Goal: Information Seeking & Learning: Learn about a topic

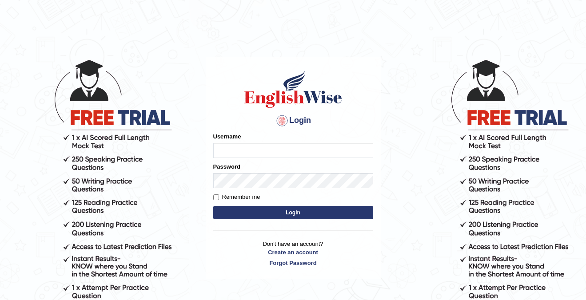
type input "cansu_parramatta"
click at [292, 211] on button "Login" at bounding box center [293, 212] width 160 height 13
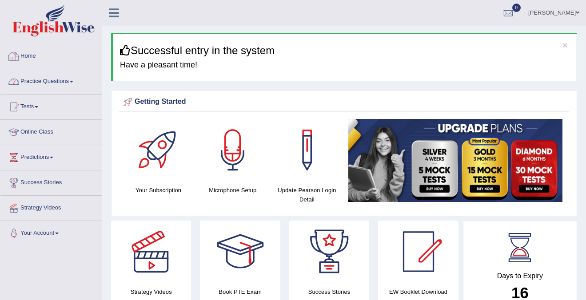
click at [51, 84] on link "Practice Questions" at bounding box center [50, 80] width 101 height 22
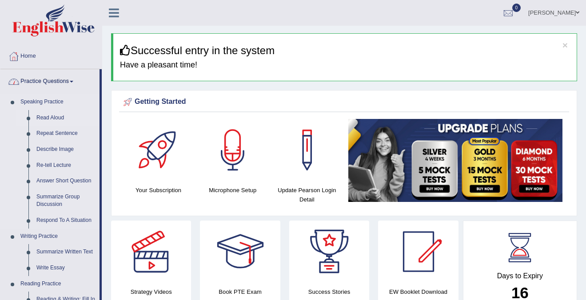
click at [56, 116] on link "Read Aloud" at bounding box center [65, 118] width 67 height 16
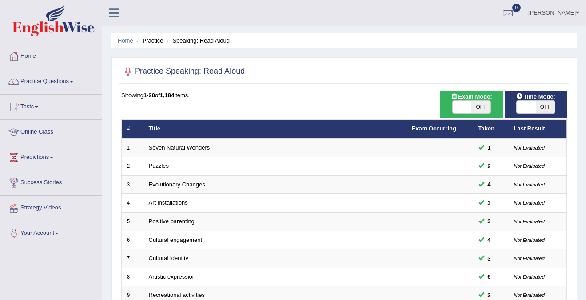
click at [474, 104] on span "OFF" at bounding box center [480, 107] width 19 height 12
checkbox input "true"
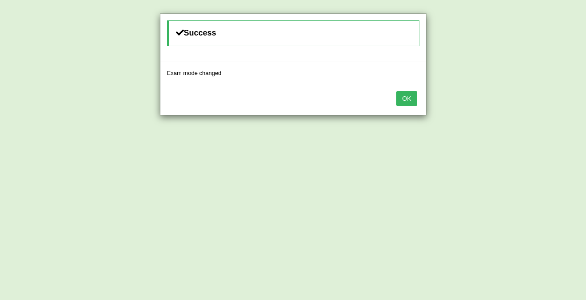
click at [488, 109] on div "Success Exam mode changed OK" at bounding box center [293, 150] width 586 height 300
click at [414, 102] on button "OK" at bounding box center [406, 98] width 20 height 15
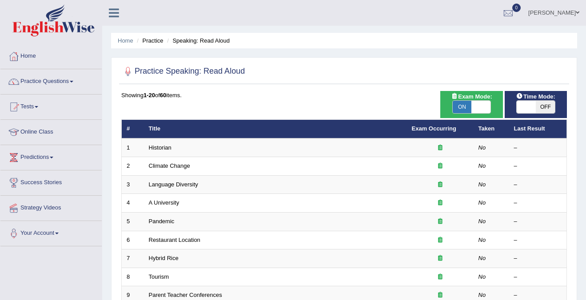
click at [541, 108] on span "OFF" at bounding box center [545, 107] width 19 height 12
checkbox input "true"
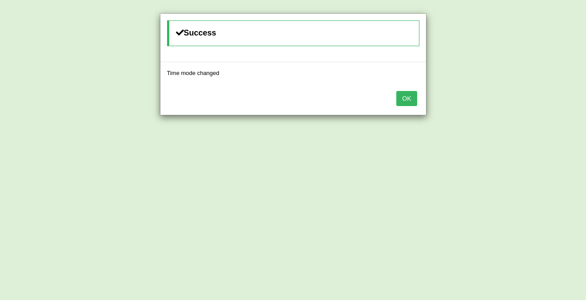
click at [407, 100] on button "OK" at bounding box center [406, 98] width 20 height 15
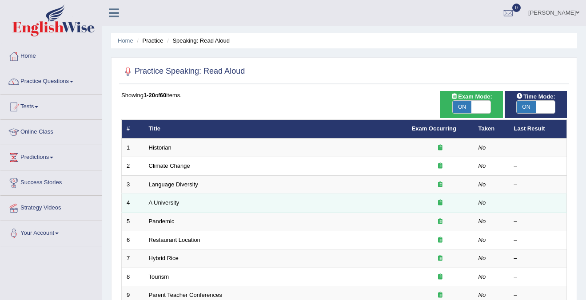
scroll to position [288, 0]
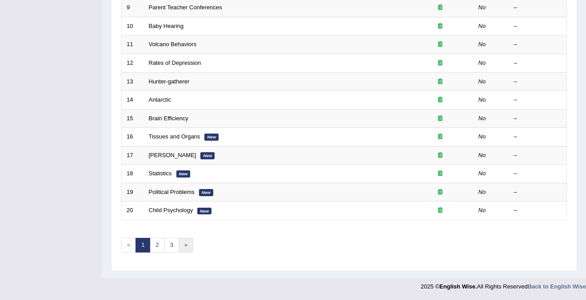
click at [185, 245] on link "»" at bounding box center [186, 245] width 15 height 15
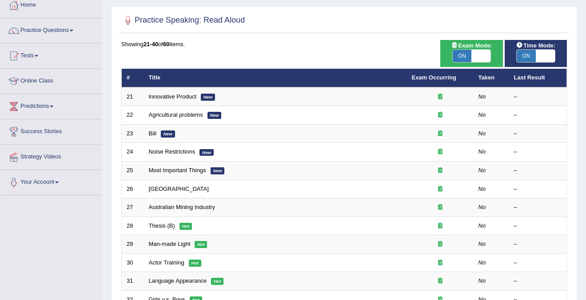
scroll to position [288, 0]
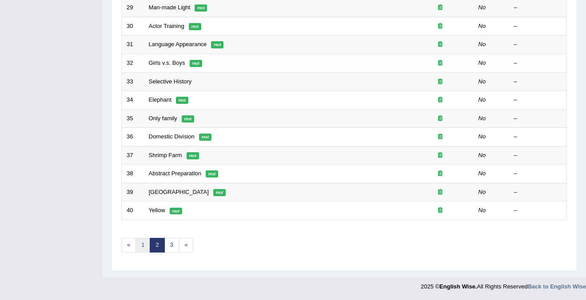
click at [141, 244] on link "1" at bounding box center [143, 245] width 15 height 15
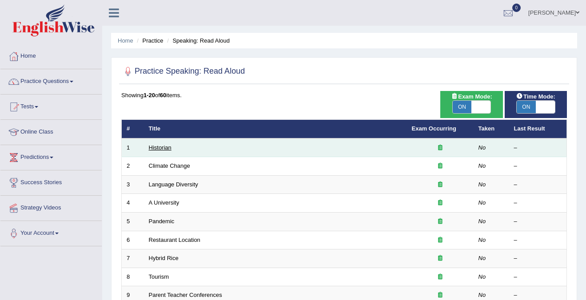
click at [170, 146] on link "Historian" at bounding box center [160, 147] width 23 height 7
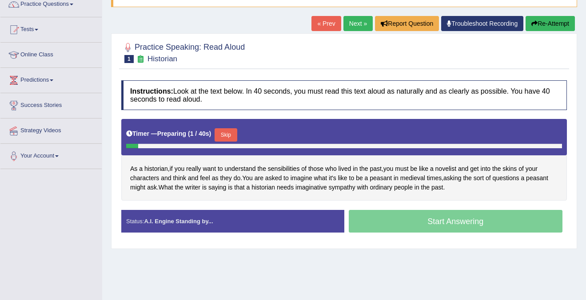
scroll to position [79, 0]
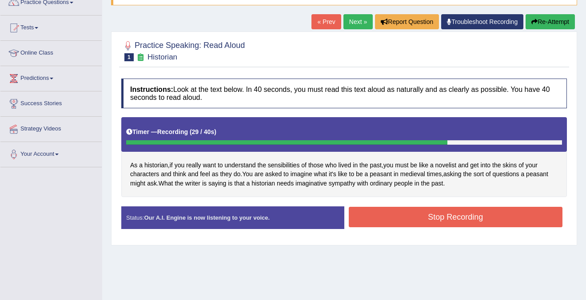
click at [497, 216] on button "Stop Recording" at bounding box center [456, 217] width 214 height 20
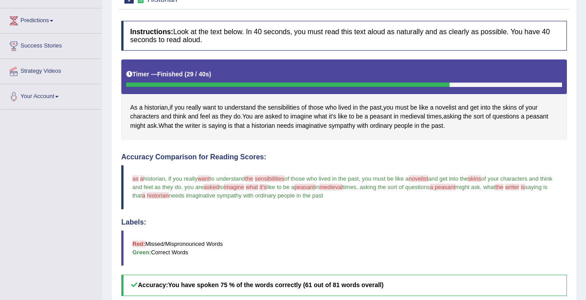
scroll to position [136, 0]
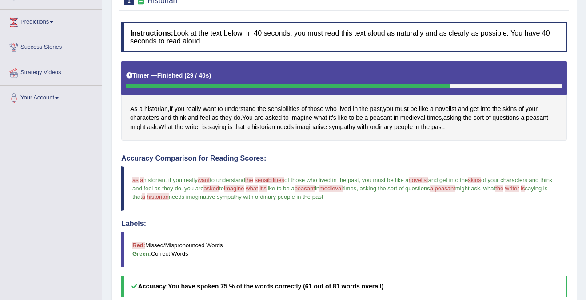
click at [244, 188] on span "imagine" at bounding box center [234, 188] width 20 height 7
click at [244, 190] on span "imagine" at bounding box center [234, 188] width 20 height 7
click at [244, 192] on span "imagine" at bounding box center [234, 188] width 20 height 7
click at [301, 117] on span "imagine" at bounding box center [302, 117] width 22 height 9
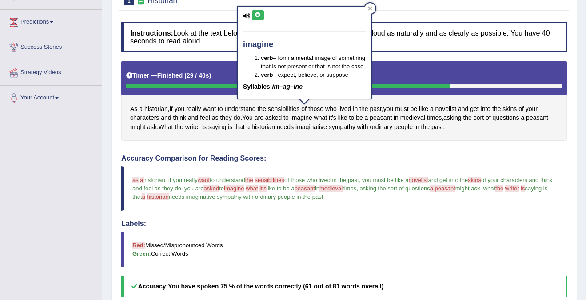
click at [255, 13] on icon at bounding box center [258, 14] width 7 height 5
click at [248, 15] on icon at bounding box center [246, 16] width 7 height 6
click at [368, 7] on icon at bounding box center [370, 8] width 4 height 4
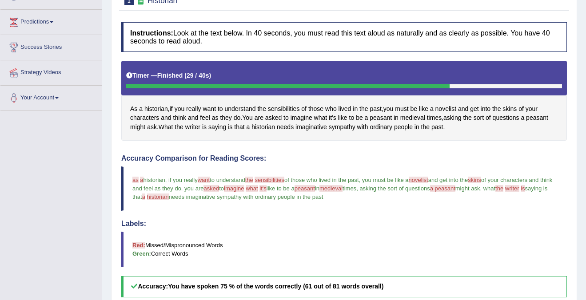
click at [455, 187] on span "a peasant" at bounding box center [442, 188] width 25 height 7
click at [428, 183] on span "novelist" at bounding box center [419, 180] width 20 height 7
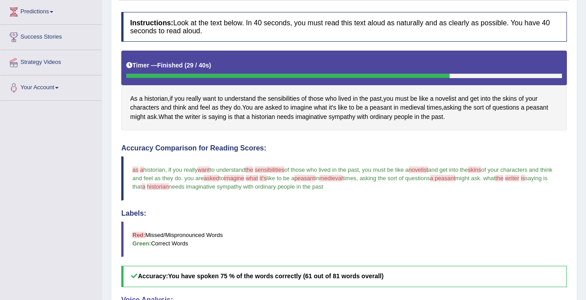
scroll to position [145, 0]
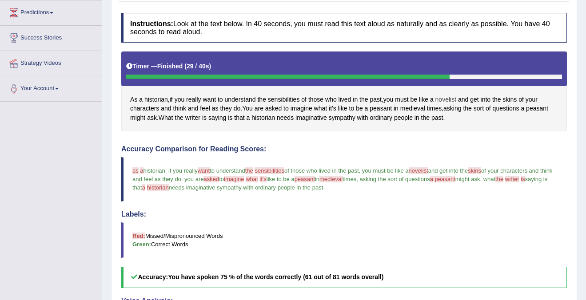
click at [453, 101] on span "novelist" at bounding box center [445, 99] width 21 height 9
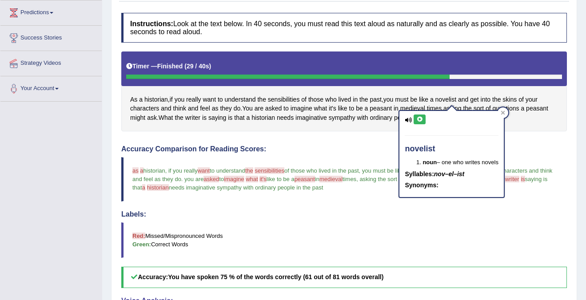
click at [411, 121] on icon at bounding box center [408, 120] width 7 height 6
click at [404, 119] on div "novelist noun – one who writes novels Syllables: nov–el–ist Synonyms:" at bounding box center [451, 154] width 104 height 86
click at [415, 119] on button at bounding box center [420, 120] width 12 height 10
click at [503, 112] on icon at bounding box center [503, 113] width 4 height 4
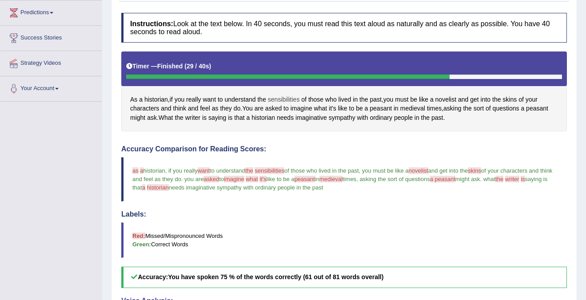
click at [277, 98] on span "sensibilities" at bounding box center [284, 99] width 32 height 9
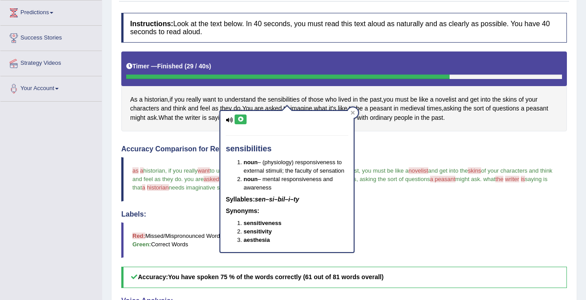
click at [241, 121] on icon at bounding box center [240, 119] width 7 height 5
click at [351, 113] on icon at bounding box center [353, 113] width 4 height 4
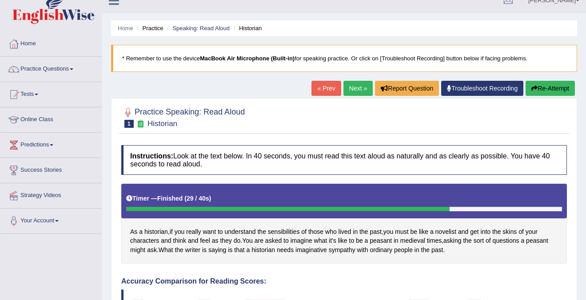
scroll to position [0, 0]
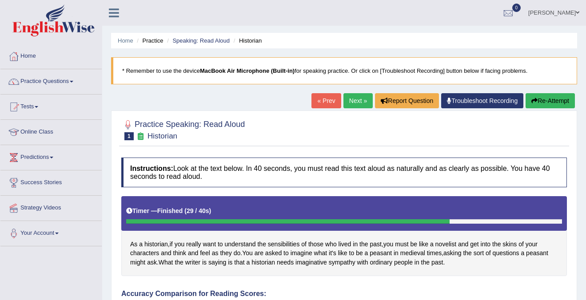
click at [354, 104] on link "Next »" at bounding box center [357, 100] width 29 height 15
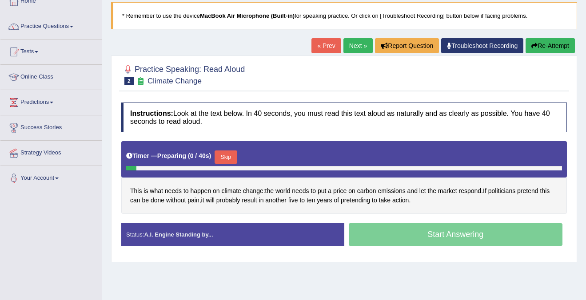
scroll to position [56, 0]
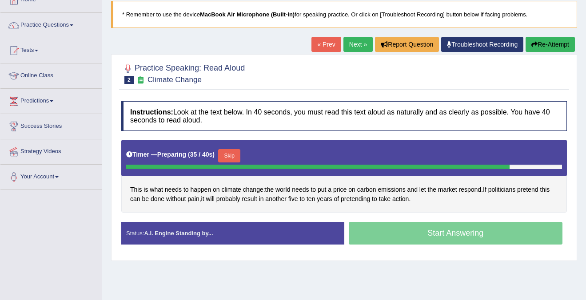
click at [439, 238] on div "Start Answering" at bounding box center [455, 234] width 223 height 25
click at [461, 235] on div "Start Answering" at bounding box center [455, 234] width 223 height 25
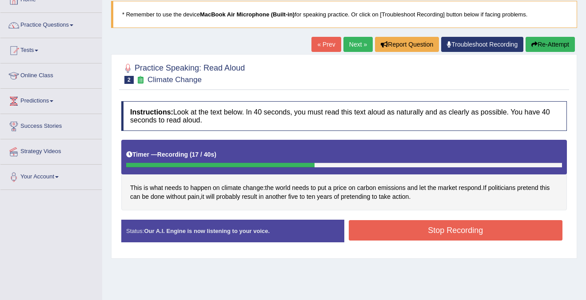
click at [465, 231] on button "Stop Recording" at bounding box center [456, 230] width 214 height 20
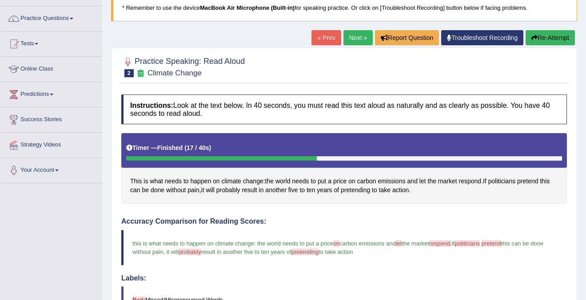
scroll to position [37, 0]
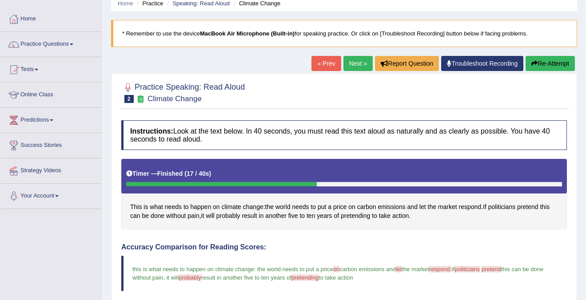
click at [355, 62] on link "Next »" at bounding box center [357, 63] width 29 height 15
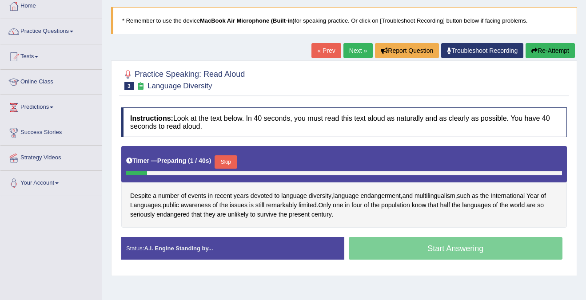
scroll to position [52, 0]
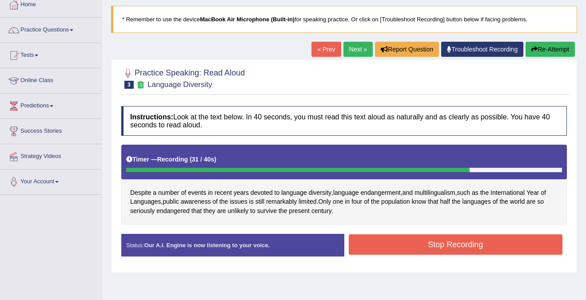
click at [478, 248] on button "Stop Recording" at bounding box center [456, 245] width 214 height 20
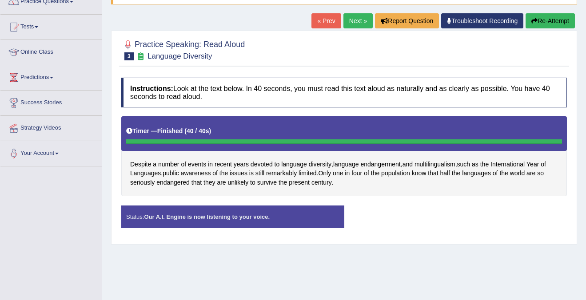
scroll to position [72, 0]
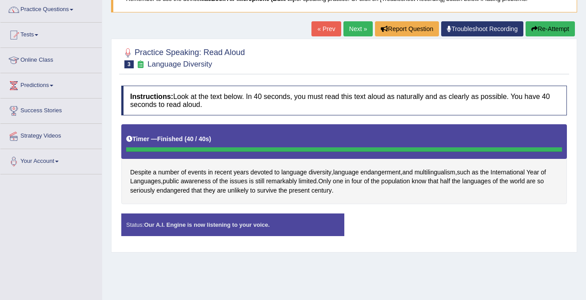
drag, startPoint x: 176, startPoint y: 95, endPoint x: 311, endPoint y: 106, distance: 135.6
click at [311, 106] on h4 "Instructions: Look at the text below. In 40 seconds, you must read this text al…" at bounding box center [344, 101] width 446 height 30
click at [237, 228] on strong "Our A.I. Engine is now listening to your voice." at bounding box center [207, 225] width 126 height 7
click at [189, 148] on div at bounding box center [344, 150] width 437 height 4
drag, startPoint x: 219, startPoint y: 156, endPoint x: 218, endPoint y: 170, distance: 13.8
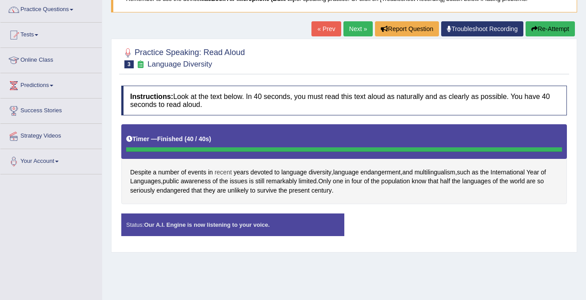
click at [218, 170] on div "Instructions: Look at the text below. In 40 seconds, you must read this text al…" at bounding box center [344, 164] width 450 height 166
drag, startPoint x: 207, startPoint y: 170, endPoint x: 227, endPoint y: 173, distance: 20.2
click at [227, 173] on div "Despite a number of events in recent years devoted to language diversity , lang…" at bounding box center [344, 164] width 446 height 80
click at [227, 173] on span "recent" at bounding box center [223, 172] width 17 height 9
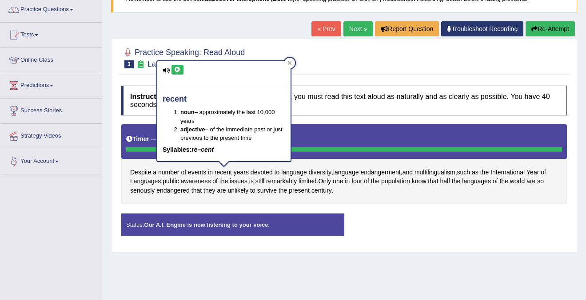
click at [175, 68] on icon at bounding box center [177, 69] width 7 height 5
click at [290, 62] on icon at bounding box center [290, 63] width 4 height 4
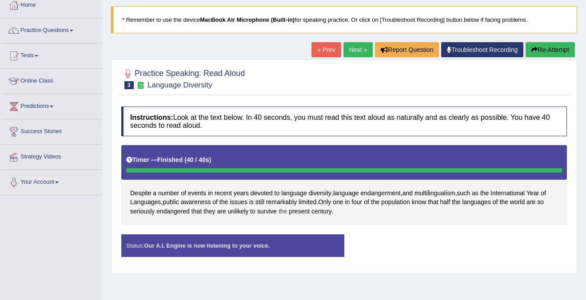
scroll to position [0, 0]
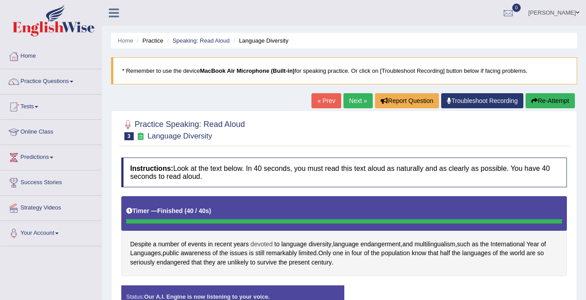
click at [259, 244] on span "devoted" at bounding box center [262, 244] width 22 height 9
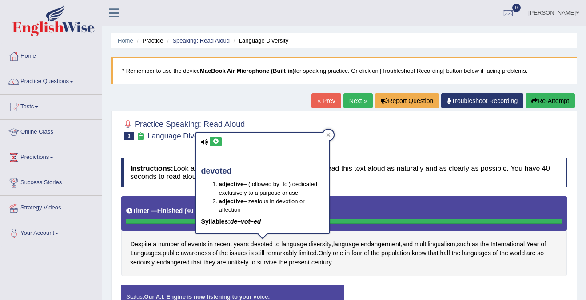
click at [211, 140] on button at bounding box center [216, 142] width 12 height 10
click at [329, 134] on icon at bounding box center [328, 135] width 4 height 4
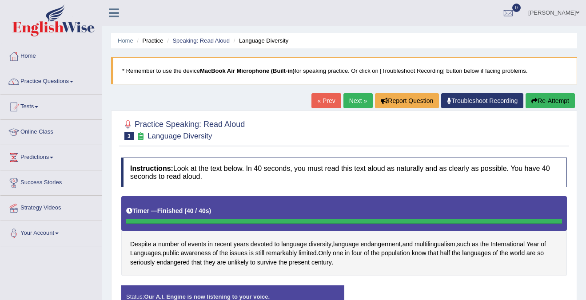
click at [356, 101] on link "Next »" at bounding box center [357, 100] width 29 height 15
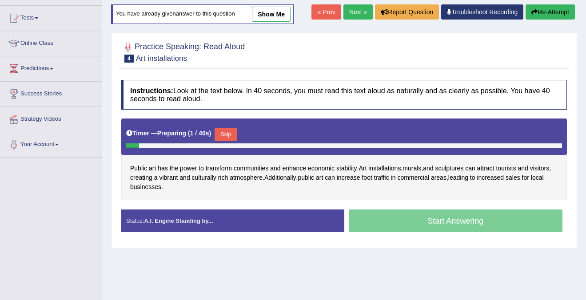
scroll to position [90, 0]
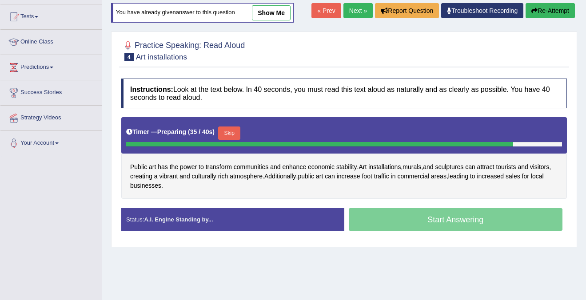
click at [478, 223] on div "Start Answering" at bounding box center [455, 220] width 223 height 25
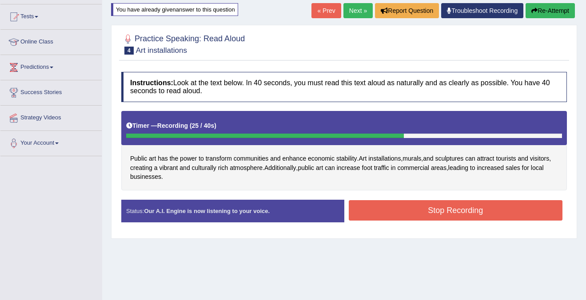
click at [482, 211] on button "Stop Recording" at bounding box center [456, 210] width 214 height 20
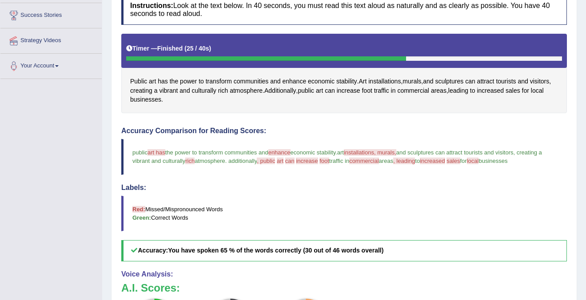
scroll to position [170, 0]
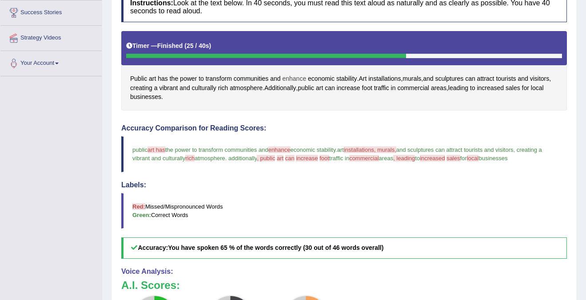
click at [297, 79] on span "enhance" at bounding box center [294, 78] width 24 height 9
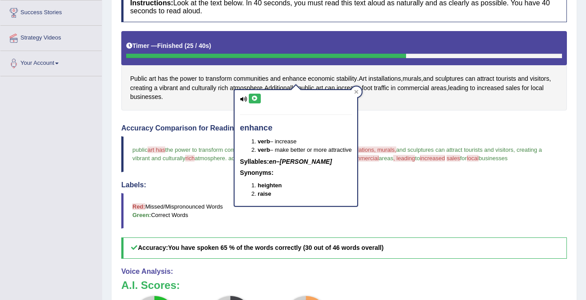
click at [254, 96] on icon at bounding box center [254, 98] width 7 height 5
click at [356, 92] on icon at bounding box center [356, 92] width 4 height 4
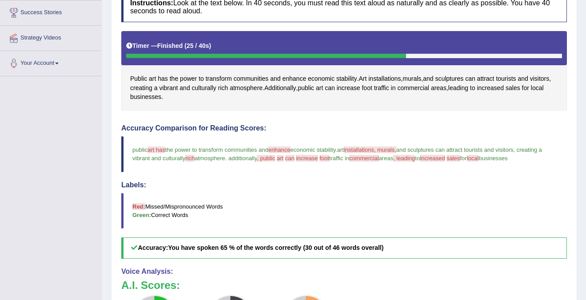
click at [282, 151] on span "enhance" at bounding box center [279, 150] width 22 height 7
click at [395, 77] on span "installations" at bounding box center [384, 78] width 32 height 9
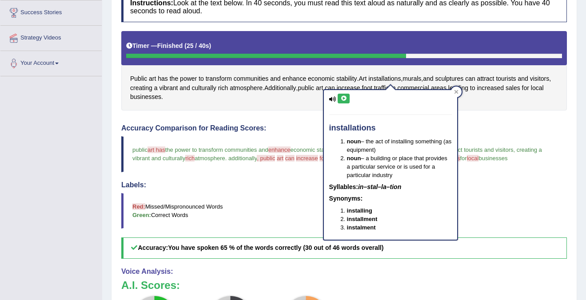
click at [346, 97] on icon at bounding box center [343, 98] width 7 height 5
click at [506, 126] on h4 "Accuracy Comparison for Reading Scores:" at bounding box center [344, 128] width 446 height 8
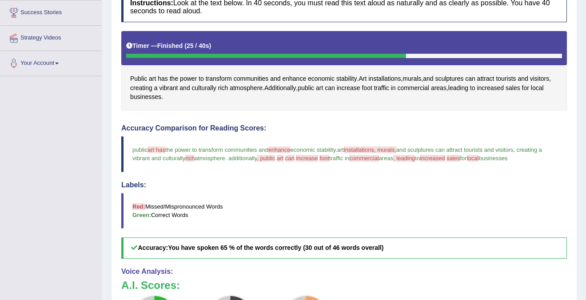
click at [379, 160] on span "commercial" at bounding box center [363, 158] width 29 height 7
click at [429, 88] on span "commercial" at bounding box center [413, 88] width 32 height 9
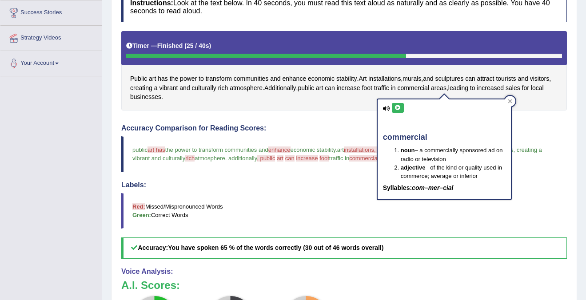
click at [396, 105] on icon at bounding box center [398, 107] width 7 height 5
click at [347, 131] on h4 "Accuracy Comparison for Reading Scores:" at bounding box center [344, 128] width 446 height 8
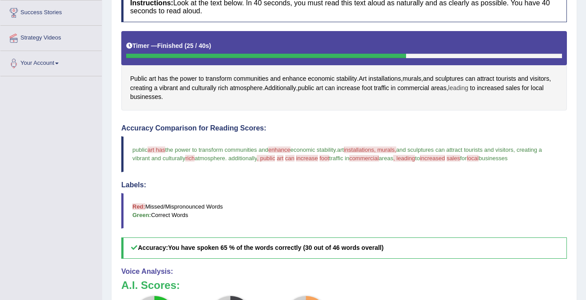
click at [468, 88] on span "leading" at bounding box center [458, 88] width 20 height 9
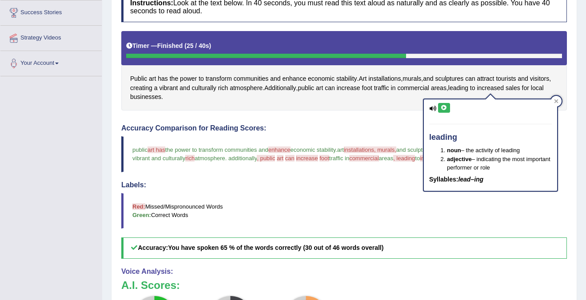
click at [431, 102] on div "leading noun – the activity of leading adjective – indicating the most importan…" at bounding box center [490, 146] width 133 height 92
click at [444, 111] on button at bounding box center [444, 108] width 12 height 10
click at [553, 101] on div at bounding box center [556, 101] width 11 height 11
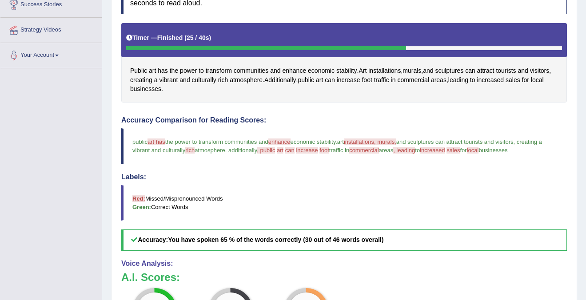
scroll to position [178, 0]
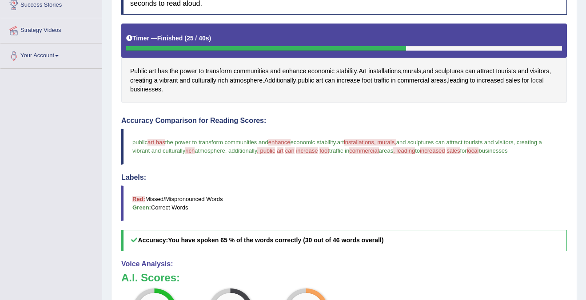
click at [531, 85] on span "local" at bounding box center [537, 80] width 13 height 9
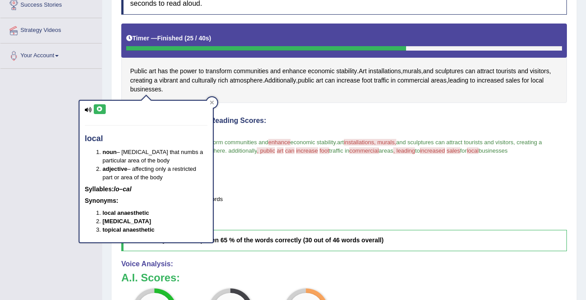
click at [102, 111] on icon at bounding box center [99, 109] width 7 height 5
click at [423, 219] on blockquote "Red: Missed/Mispronounced Words Green: Correct Words" at bounding box center [344, 204] width 446 height 36
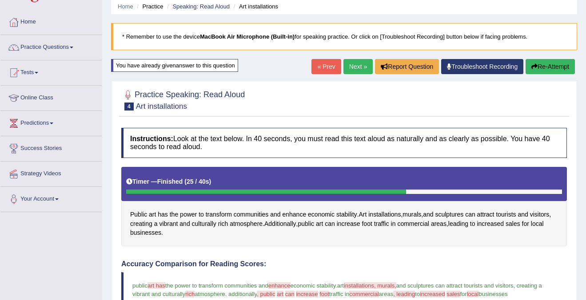
scroll to position [26, 0]
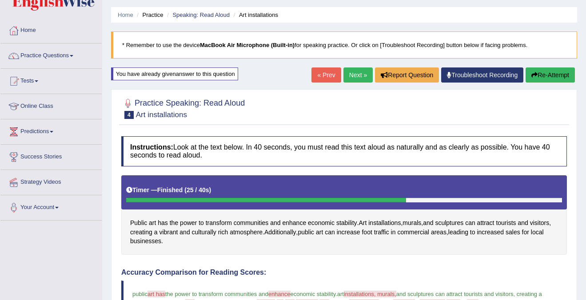
click at [539, 79] on button "Re-Attempt" at bounding box center [550, 75] width 49 height 15
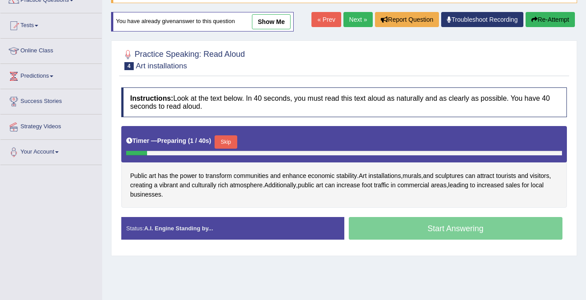
scroll to position [92, 0]
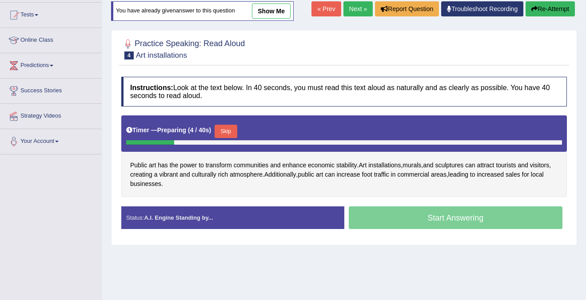
click at [232, 133] on button "Skip" at bounding box center [226, 131] width 22 height 13
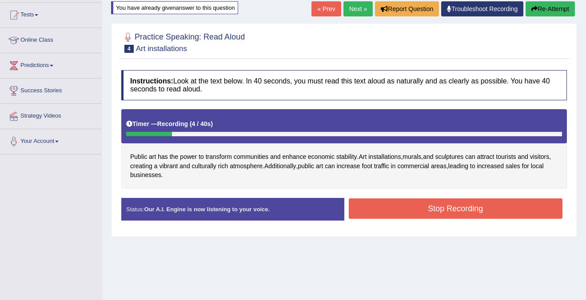
click at [545, 9] on button "Re-Attempt" at bounding box center [550, 8] width 49 height 15
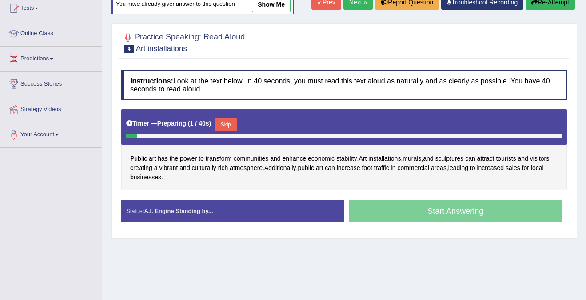
click at [242, 128] on div "Timer — Preparing ( 1 / 40s ) Skip" at bounding box center [344, 125] width 436 height 18
click at [232, 125] on button "Skip" at bounding box center [226, 124] width 22 height 13
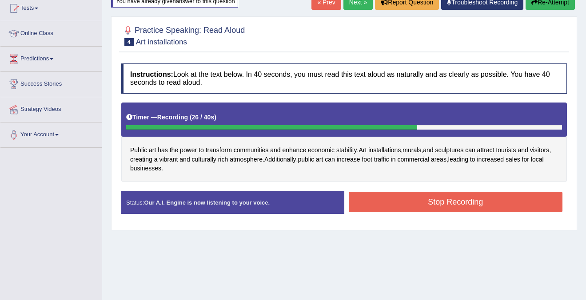
click at [433, 203] on button "Stop Recording" at bounding box center [456, 202] width 214 height 20
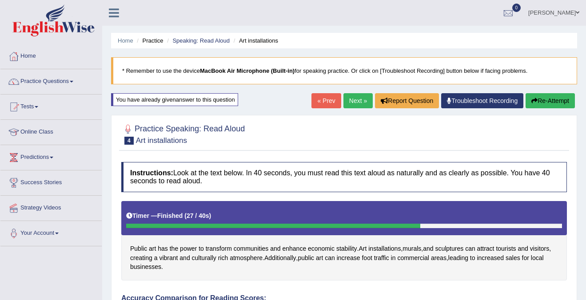
click at [355, 103] on link "Next »" at bounding box center [357, 100] width 29 height 15
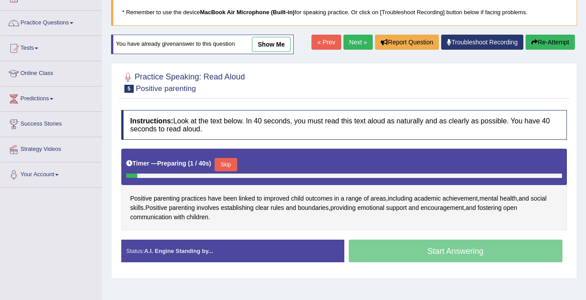
scroll to position [64, 0]
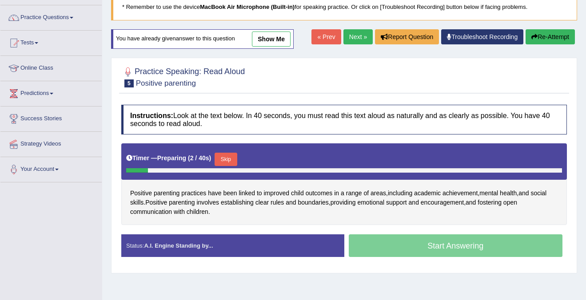
click at [226, 160] on button "Skip" at bounding box center [226, 159] width 22 height 13
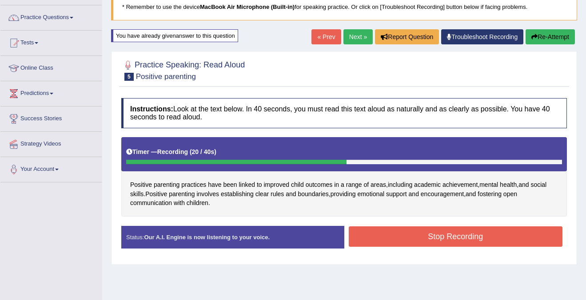
click at [375, 232] on button "Stop Recording" at bounding box center [456, 237] width 214 height 20
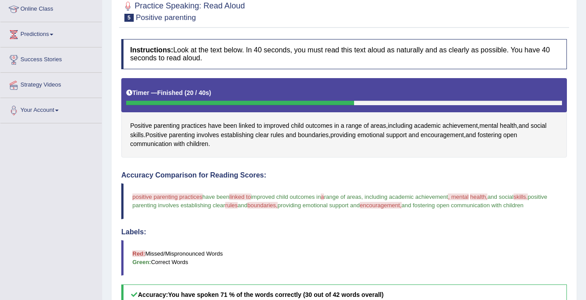
scroll to position [171, 0]
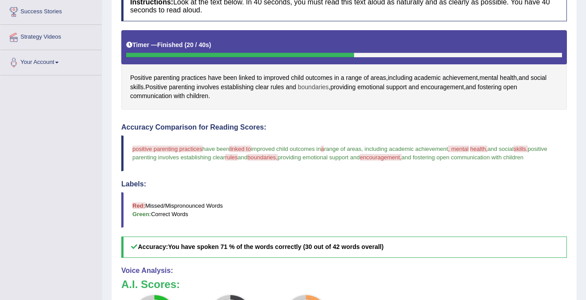
click at [318, 86] on span "boundaries" at bounding box center [313, 87] width 31 height 9
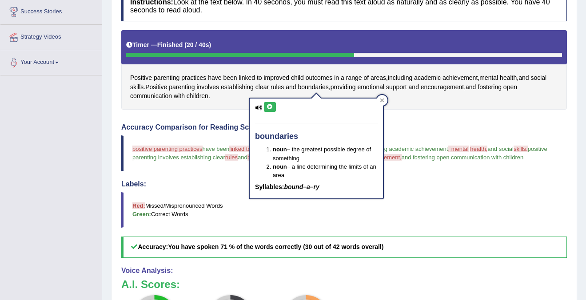
click at [189, 171] on blockquote "positive parenting practices practice have been linked to improved child outcom…" at bounding box center [344, 154] width 446 height 36
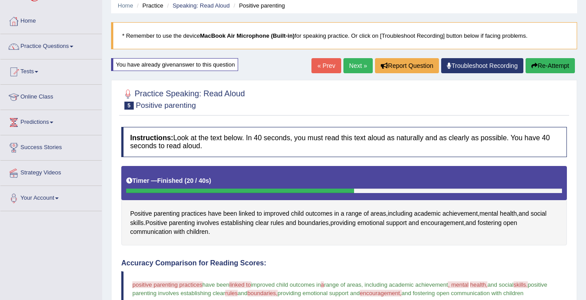
scroll to position [0, 0]
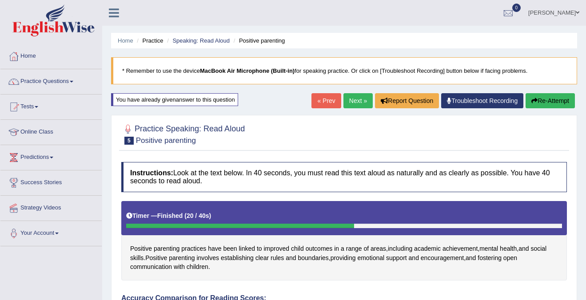
click at [557, 105] on button "Re-Attempt" at bounding box center [550, 100] width 49 height 15
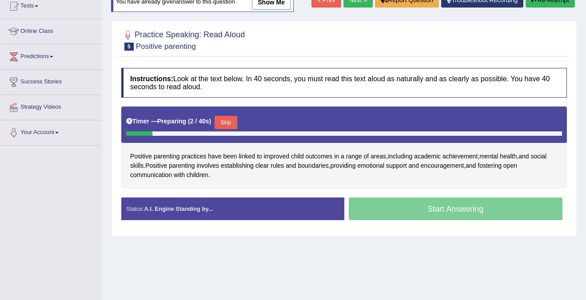
click at [232, 120] on button "Skip" at bounding box center [226, 122] width 22 height 13
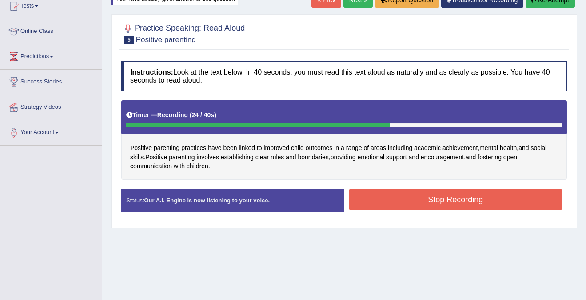
click at [418, 200] on button "Stop Recording" at bounding box center [456, 200] width 214 height 20
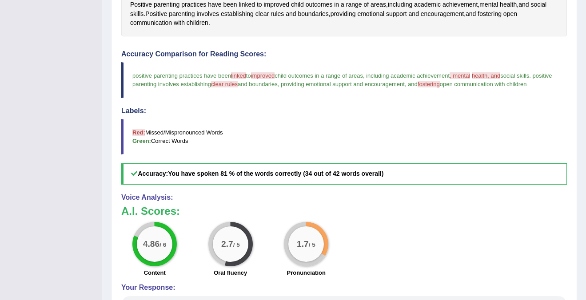
scroll to position [248, 0]
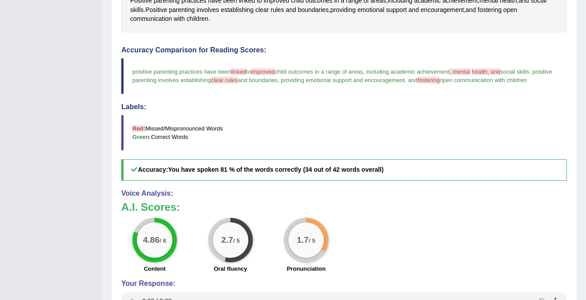
click at [179, 252] on div "4.86 / 6 Content" at bounding box center [155, 246] width 76 height 57
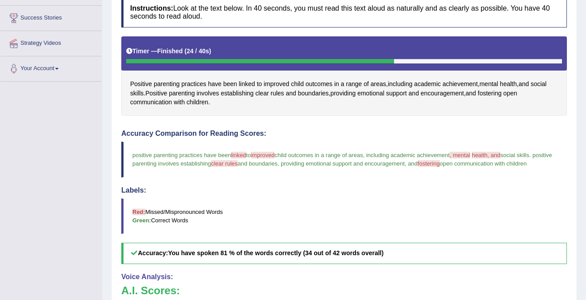
scroll to position [0, 0]
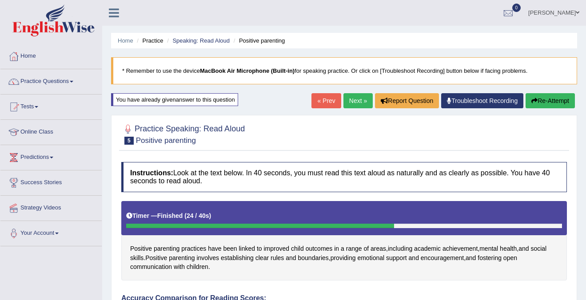
click at [355, 100] on link "Next »" at bounding box center [357, 100] width 29 height 15
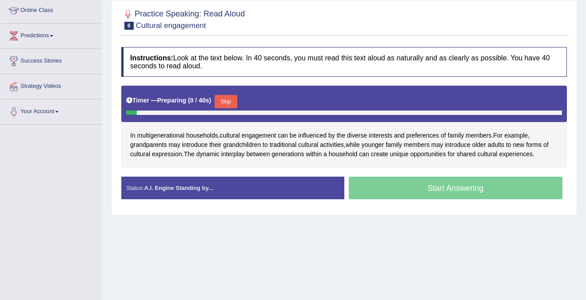
scroll to position [122, 0]
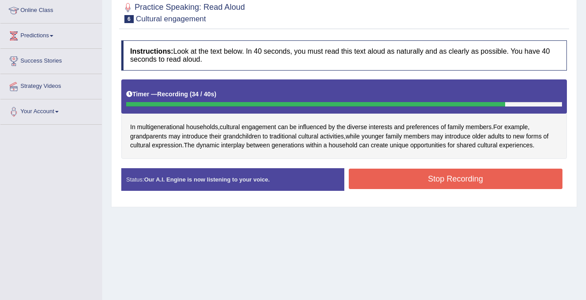
click at [415, 178] on button "Stop Recording" at bounding box center [456, 179] width 214 height 20
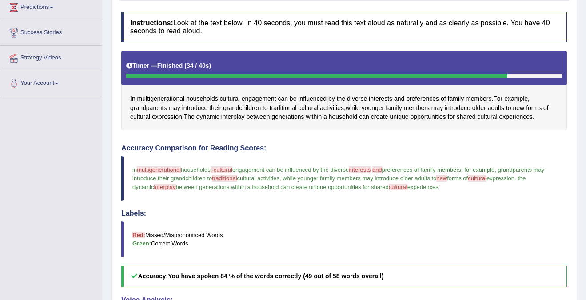
scroll to position [134, 0]
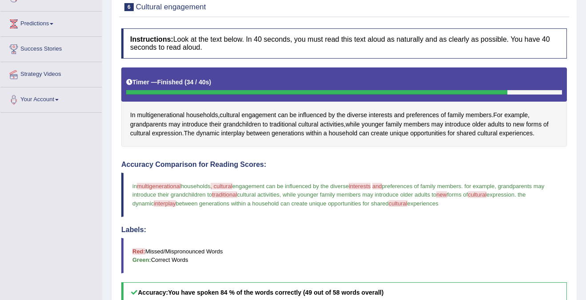
click at [153, 188] on span "multigenerational" at bounding box center [159, 186] width 44 height 7
click at [174, 114] on span "multigenerational" at bounding box center [161, 115] width 48 height 9
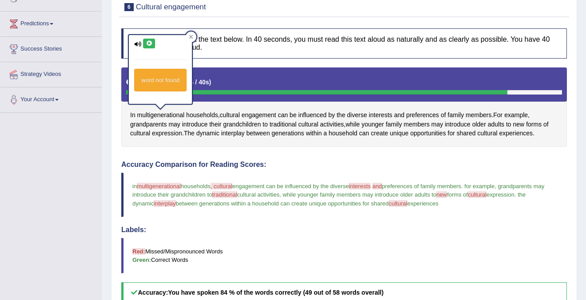
click at [140, 42] on icon at bounding box center [137, 44] width 7 height 6
click at [136, 44] on icon at bounding box center [137, 44] width 7 height 6
click at [152, 46] on icon at bounding box center [149, 43] width 7 height 5
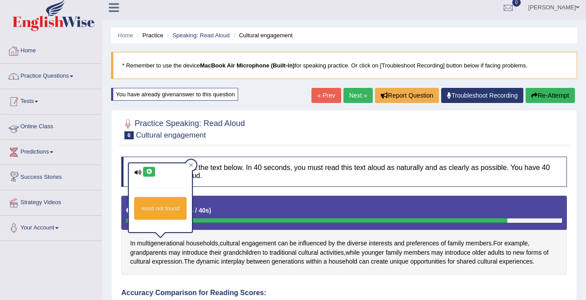
scroll to position [0, 0]
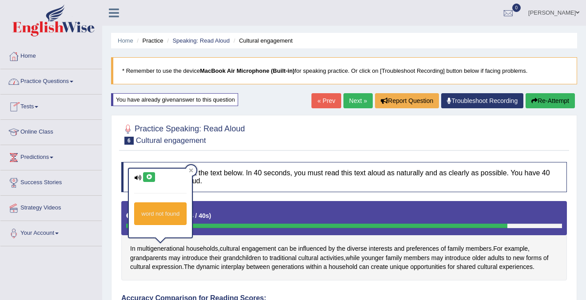
click at [32, 89] on link "Practice Questions" at bounding box center [50, 80] width 101 height 22
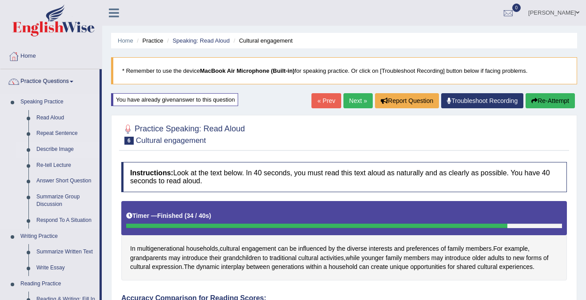
click at [58, 148] on link "Describe Image" at bounding box center [65, 150] width 67 height 16
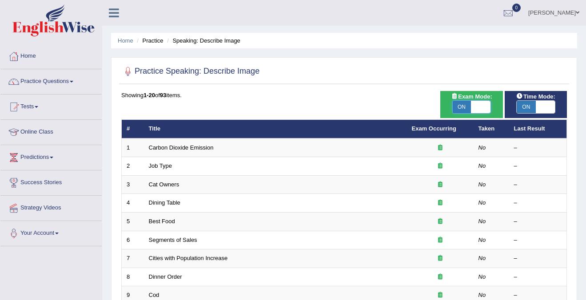
click at [472, 102] on span at bounding box center [480, 107] width 19 height 12
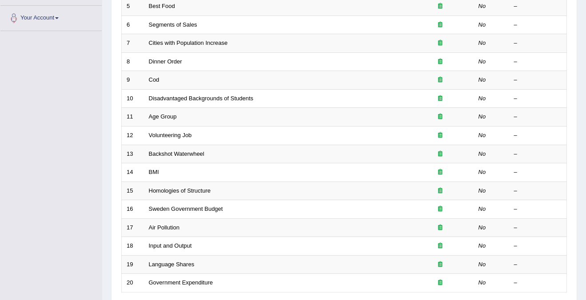
scroll to position [189, 0]
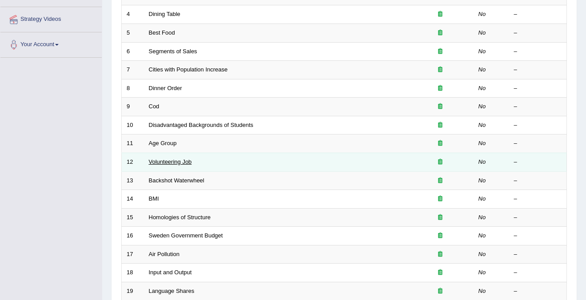
click at [174, 160] on link "Volunteering Job" at bounding box center [170, 162] width 43 height 7
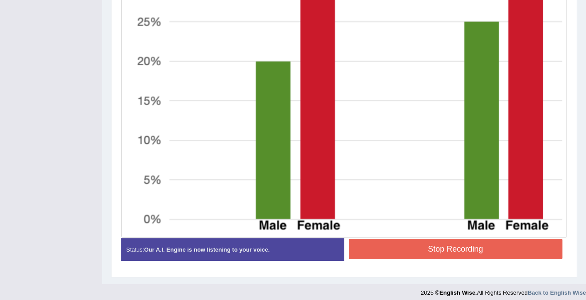
scroll to position [420, 0]
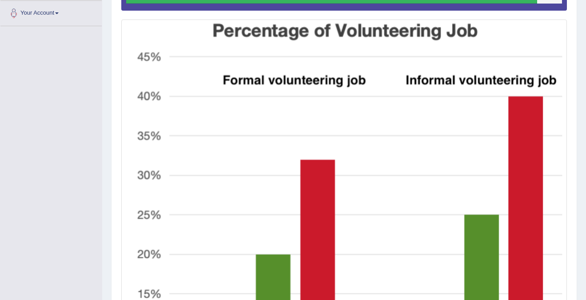
click at [359, 233] on img at bounding box center [344, 225] width 441 height 407
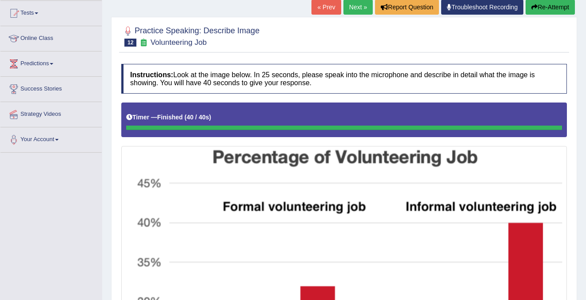
scroll to position [92, 0]
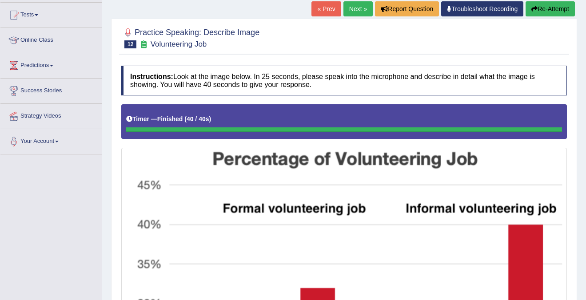
click at [529, 9] on button "Re-Attempt" at bounding box center [550, 8] width 49 height 15
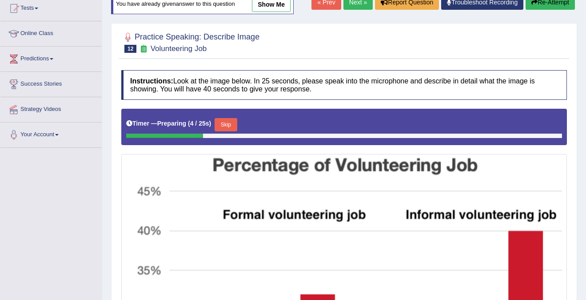
click at [234, 124] on button "Skip" at bounding box center [226, 124] width 22 height 13
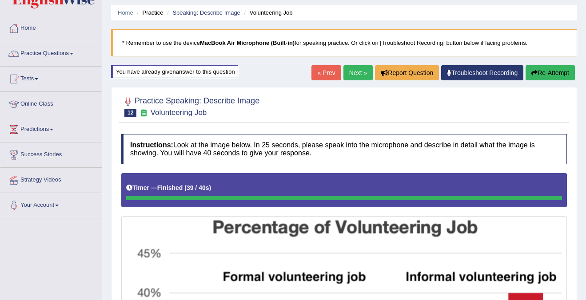
scroll to position [23, 0]
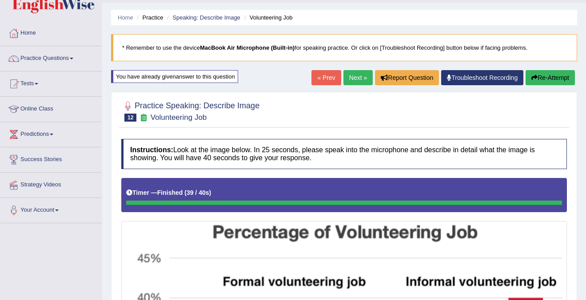
click at [350, 80] on link "Next »" at bounding box center [357, 77] width 29 height 15
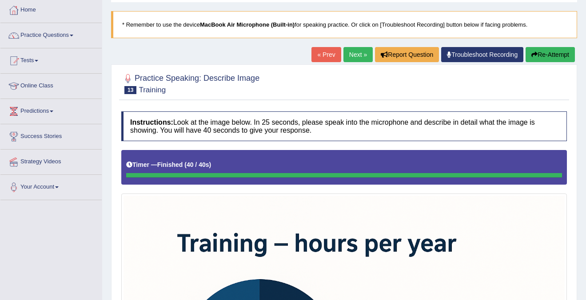
scroll to position [42, 0]
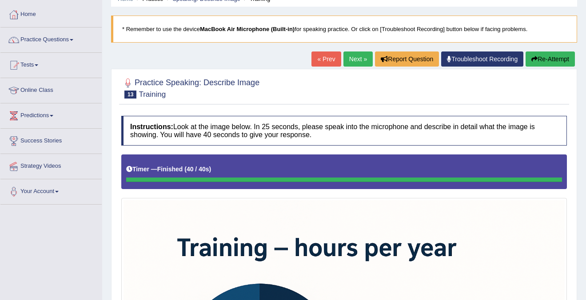
click at [356, 53] on link "Next »" at bounding box center [357, 59] width 29 height 15
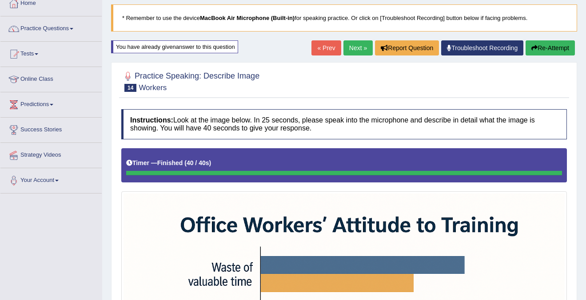
scroll to position [51, 0]
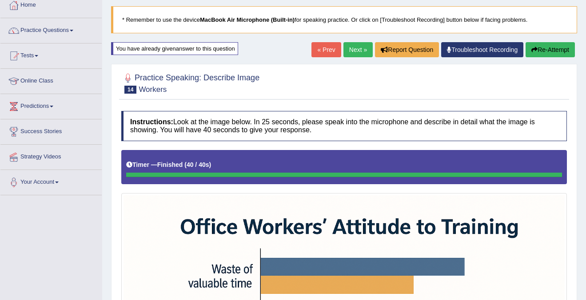
click at [360, 48] on link "Next »" at bounding box center [357, 49] width 29 height 15
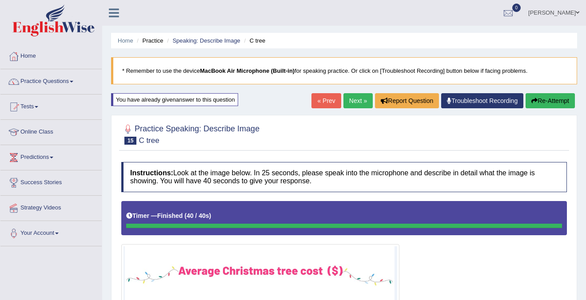
click at [343, 101] on link "Next »" at bounding box center [357, 100] width 29 height 15
